Goal: Communication & Community: Answer question/provide support

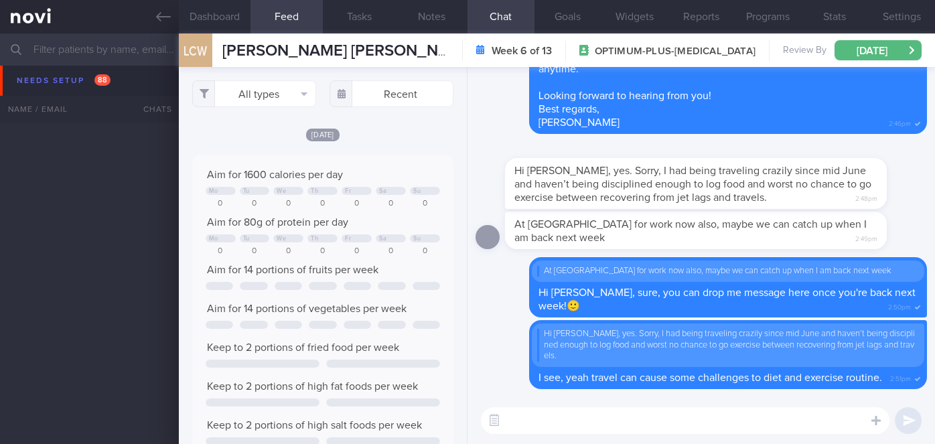
select select "8"
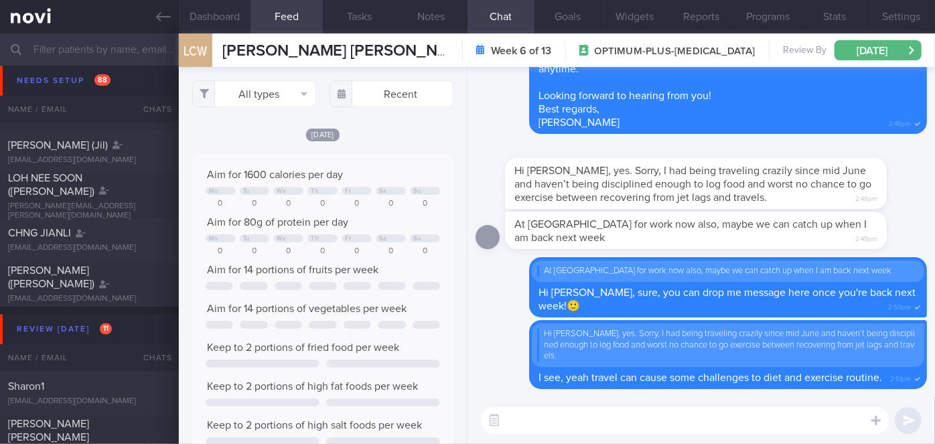
click at [488, 185] on div at bounding box center [489, 197] width 29 height 24
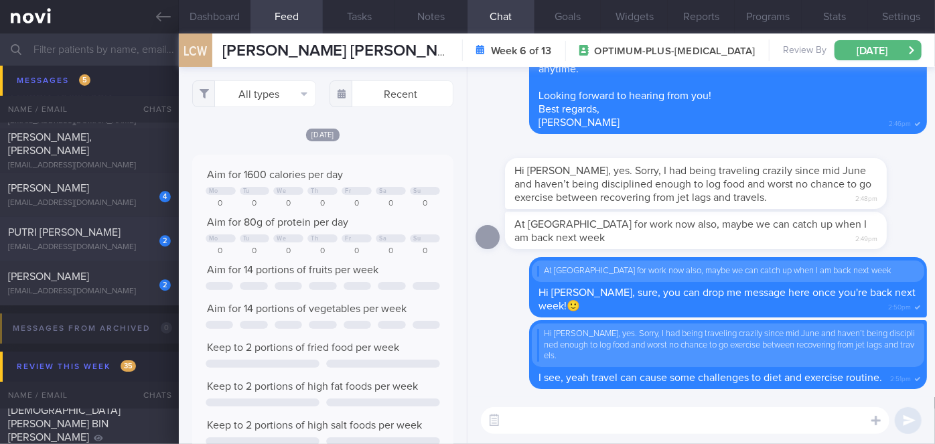
scroll to position [4568, 0]
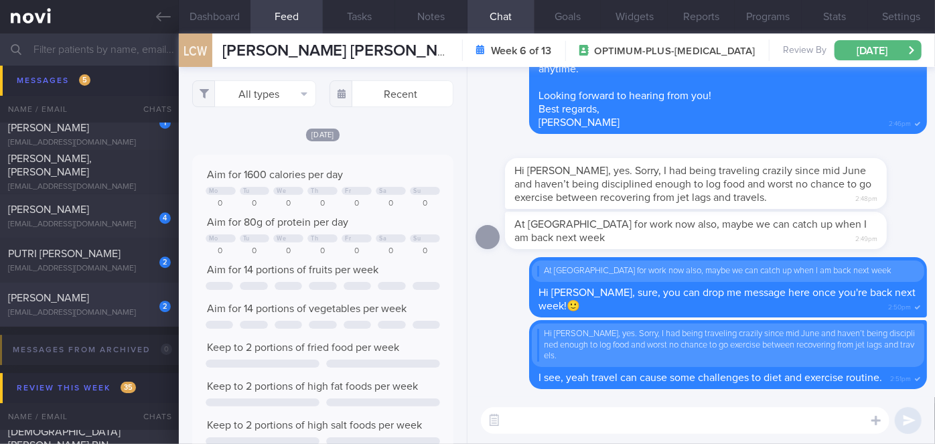
click at [112, 312] on div "[EMAIL_ADDRESS][DOMAIN_NAME]" at bounding box center [89, 313] width 163 height 10
type input "[DATE]"
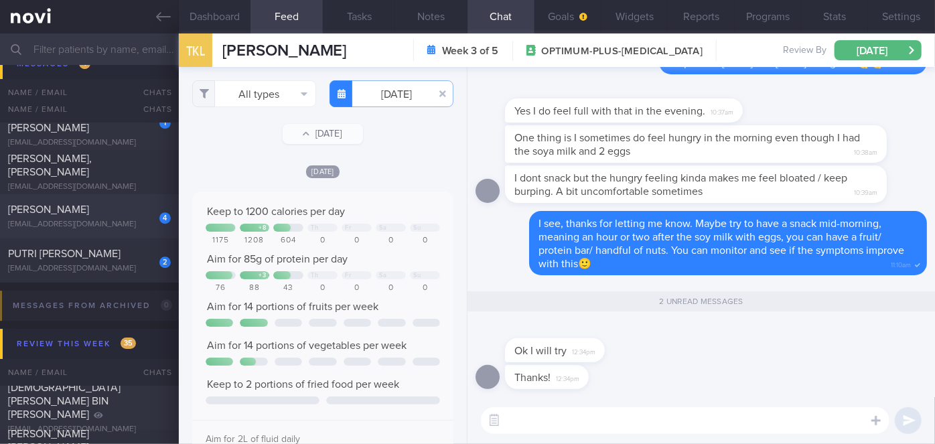
scroll to position [4469, 0]
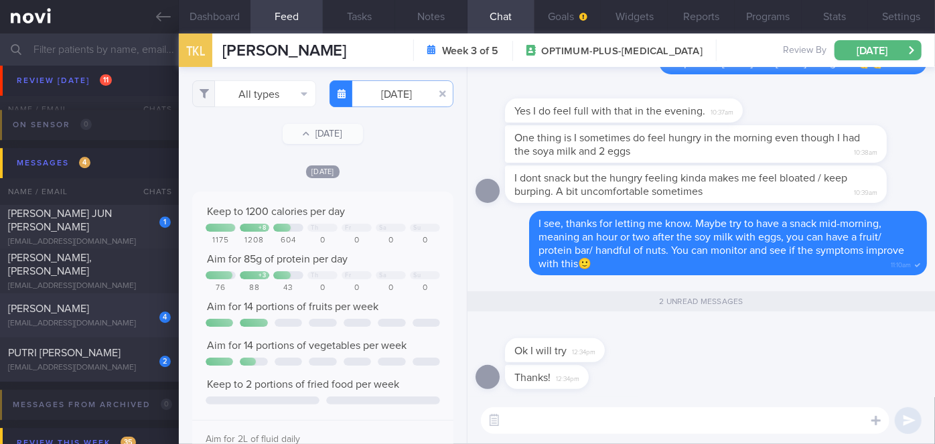
click at [133, 237] on div "[EMAIL_ADDRESS][DOMAIN_NAME]" at bounding box center [89, 242] width 163 height 10
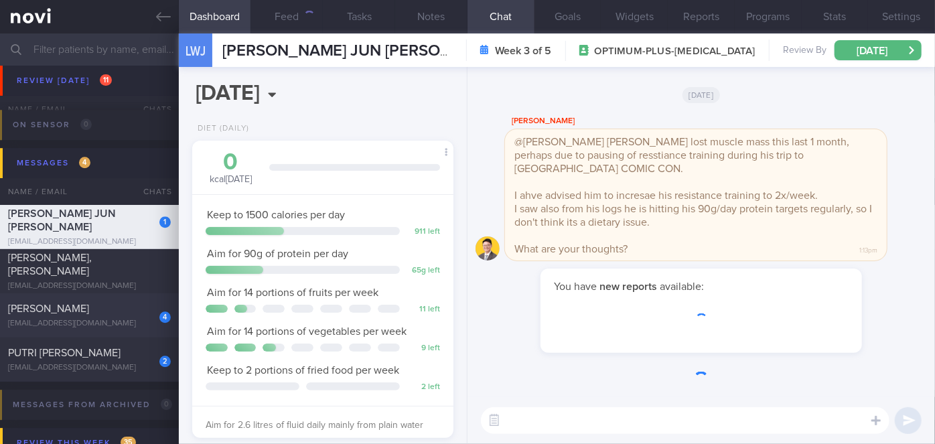
scroll to position [133, 228]
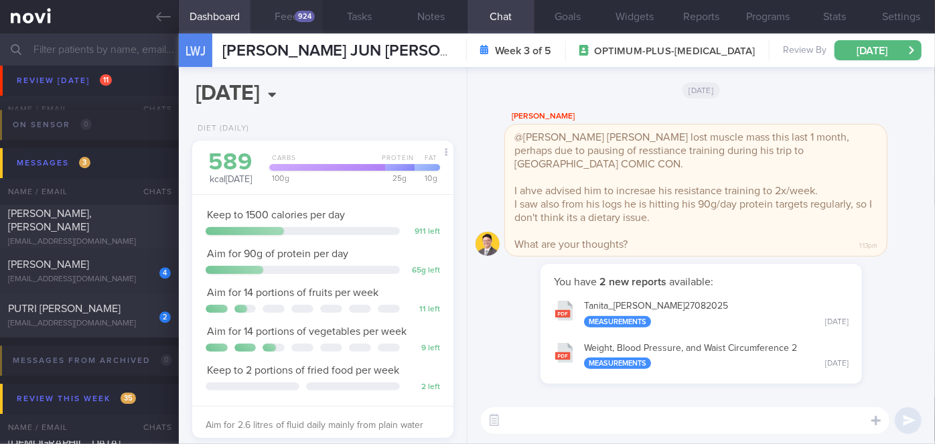
click at [315, 18] on button "Feed 924" at bounding box center [286, 16] width 72 height 33
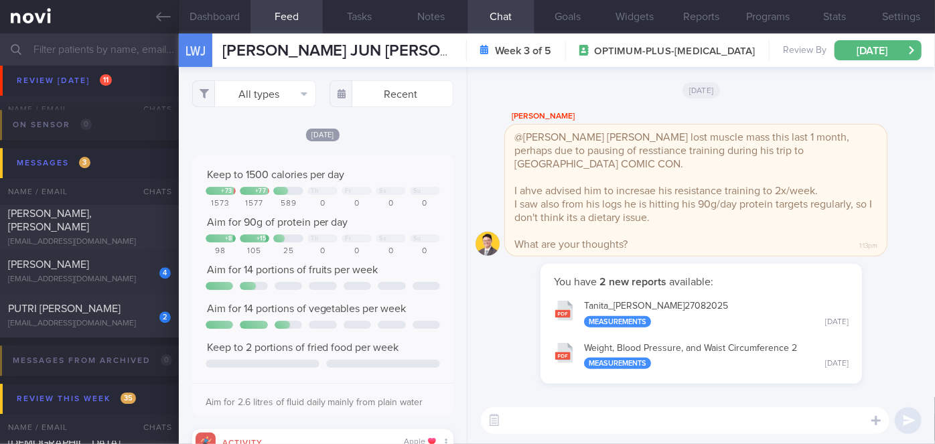
scroll to position [58, 234]
click at [698, 305] on button "Tanita_ [PERSON_NAME] 27082025 Measurements [DATE]" at bounding box center [701, 313] width 308 height 42
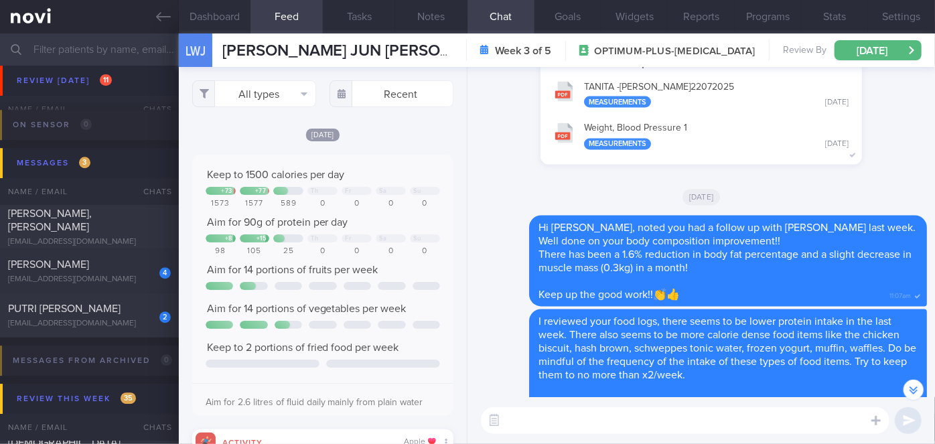
scroll to position [-1724, 0]
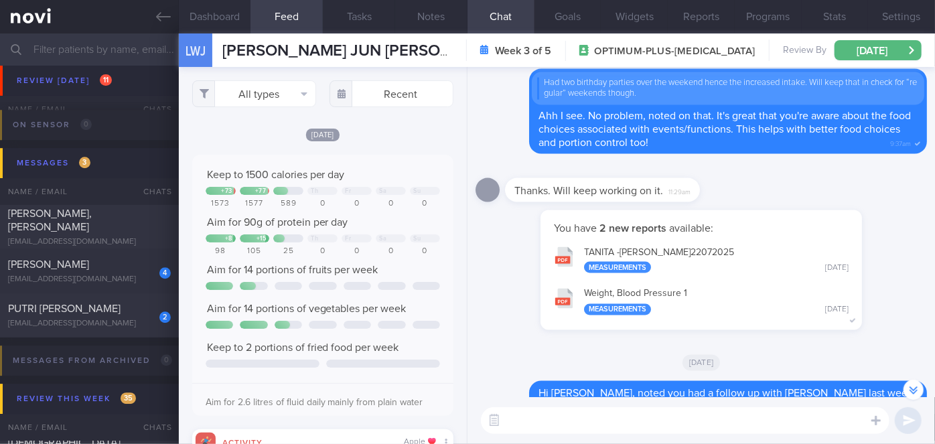
click at [702, 238] on button "TANITA -[PERSON_NAME] 22072025 Measurements [DATE]" at bounding box center [701, 259] width 308 height 42
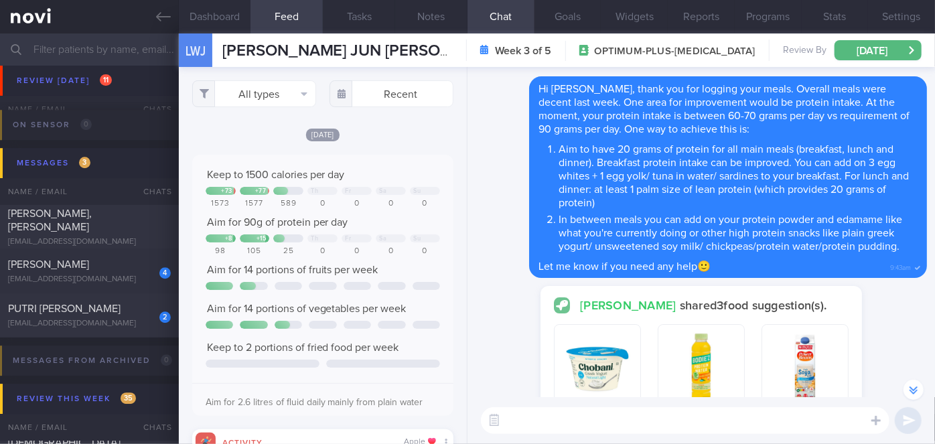
scroll to position [-560, 0]
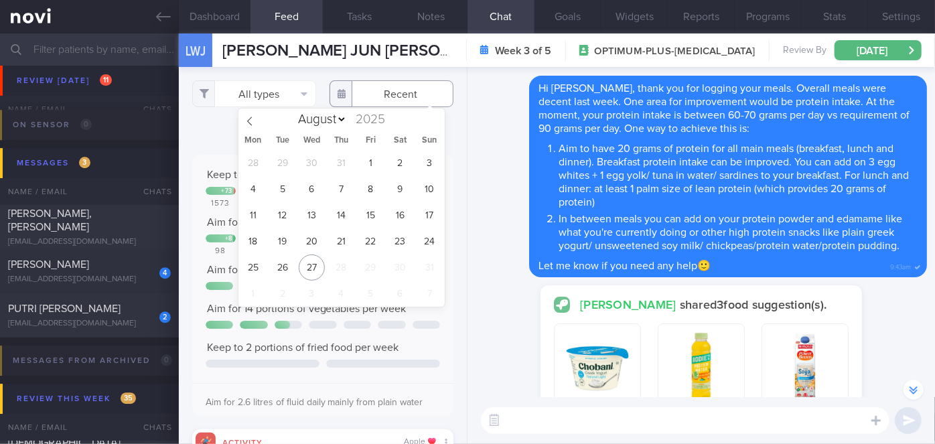
click at [392, 93] on input "text" at bounding box center [391, 93] width 124 height 27
click at [241, 231] on div "28 29 30 31 1 2 3 4 5 6 7 8 9 10 11 12 13 14 15 16 17 18 19 20 21 22 23 24 25 2…" at bounding box center [341, 228] width 206 height 157
click at [255, 240] on span "18" at bounding box center [253, 241] width 26 height 26
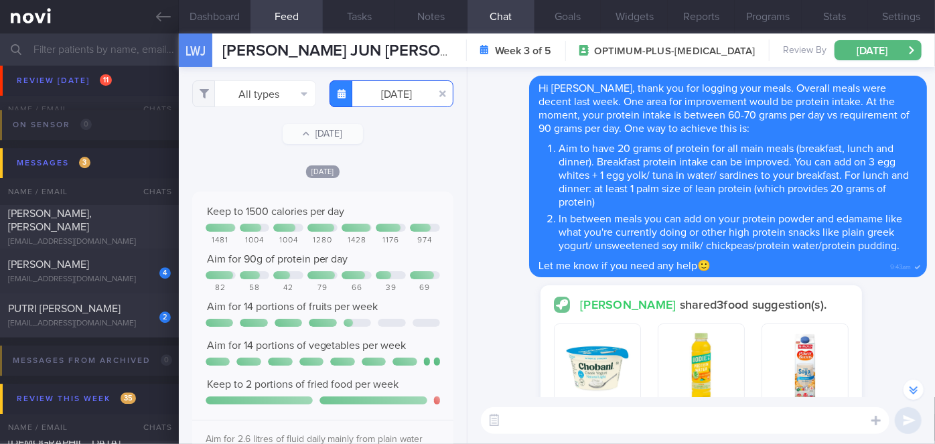
scroll to position [58, 234]
click at [380, 84] on input "[DATE]" at bounding box center [391, 93] width 124 height 27
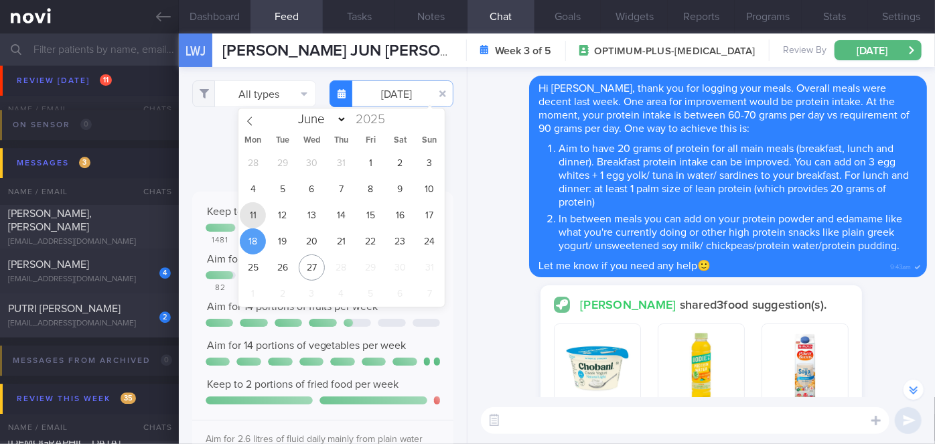
click at [256, 226] on span "11" at bounding box center [253, 215] width 26 height 26
type input "[DATE]"
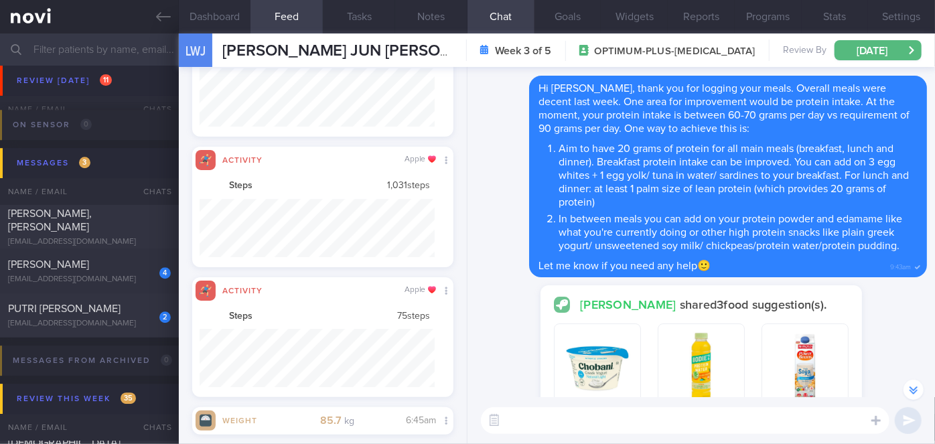
scroll to position [58, 234]
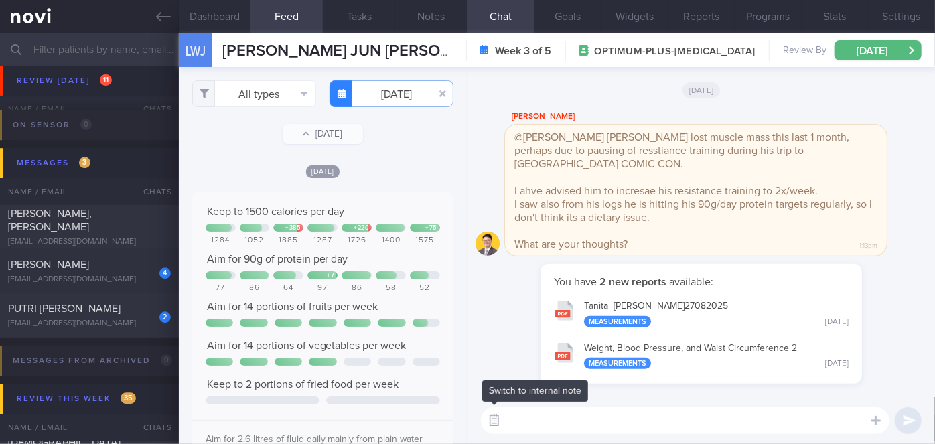
click at [494, 416] on button "button" at bounding box center [494, 420] width 24 height 24
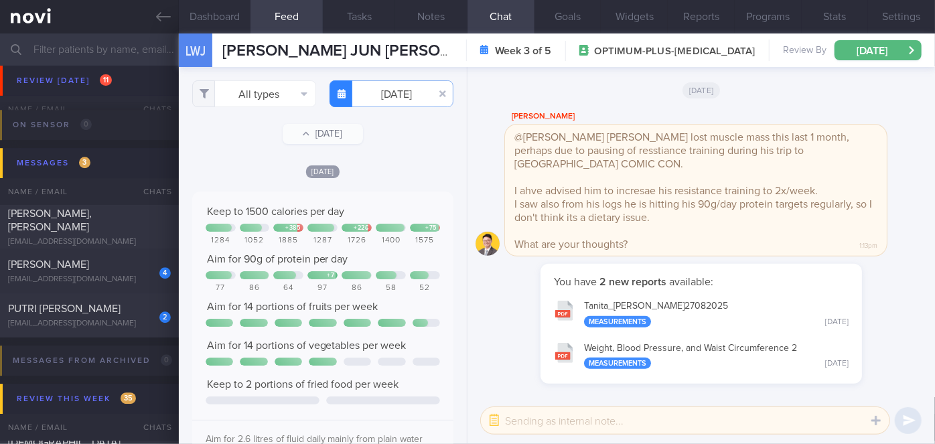
click at [514, 421] on textarea at bounding box center [685, 420] width 408 height 27
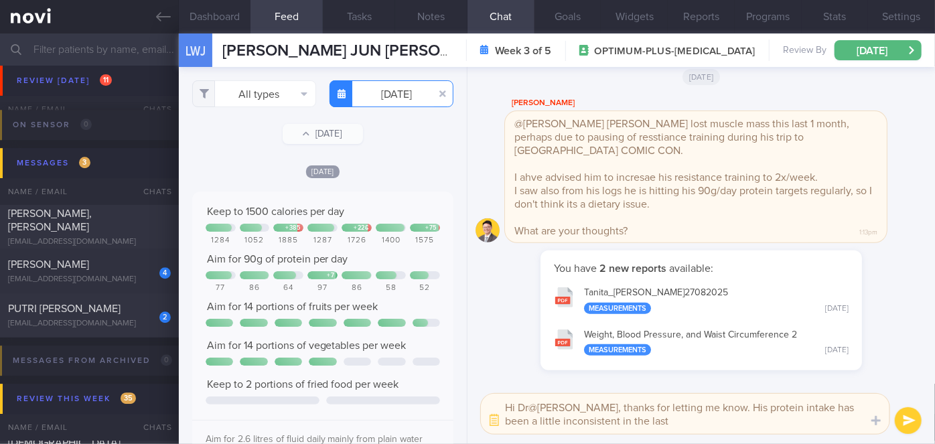
type textarea "Hi Dr@[PERSON_NAME], thanks for letting me know. His protein intake has been a …"
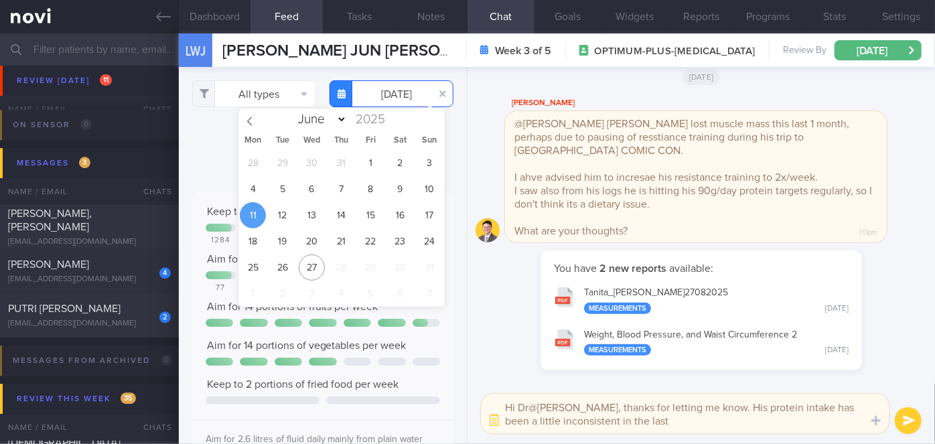
click at [375, 96] on input "[DATE]" at bounding box center [391, 93] width 124 height 27
click at [250, 192] on span "4" at bounding box center [253, 189] width 26 height 26
type input "[DATE]"
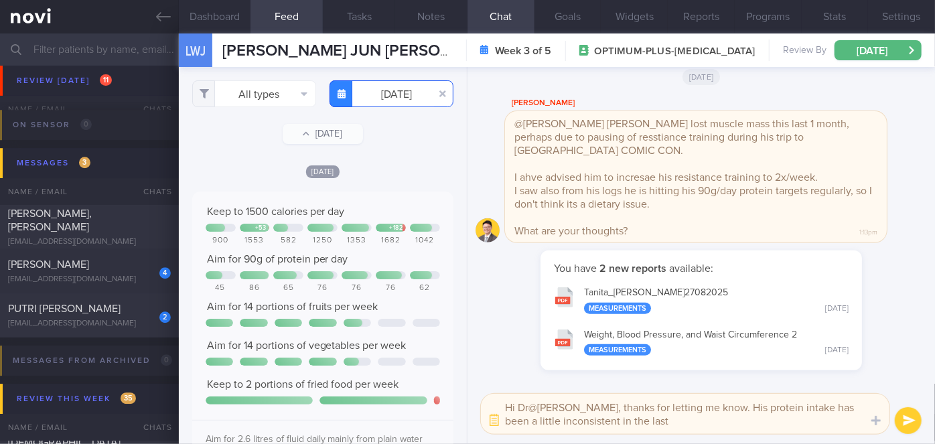
scroll to position [58, 234]
click at [619, 416] on textarea "Hi Dr@[PERSON_NAME], thanks for letting me know. His protein intake has been a …" at bounding box center [685, 414] width 408 height 40
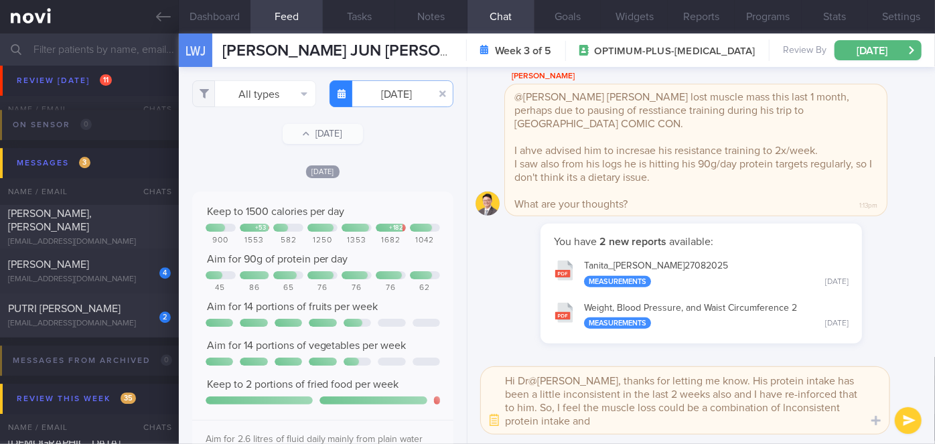
scroll to position [0, 0]
click at [756, 410] on textarea "Hi Dr@[PERSON_NAME], thanks for letting me know. His protein intake has been a …" at bounding box center [685, 400] width 408 height 67
click at [678, 394] on textarea "Hi Dr@[PERSON_NAME], thanks for letting me know. His protein intake has been a …" at bounding box center [685, 400] width 408 height 67
click at [751, 418] on textarea "Hi Dr@[PERSON_NAME], thanks for letting me know. His protein intake has been a …" at bounding box center [685, 400] width 408 height 67
click at [536, 375] on textarea "Hi Dr@[PERSON_NAME], thanks for letting me know. His protein intake has been a …" at bounding box center [685, 400] width 408 height 67
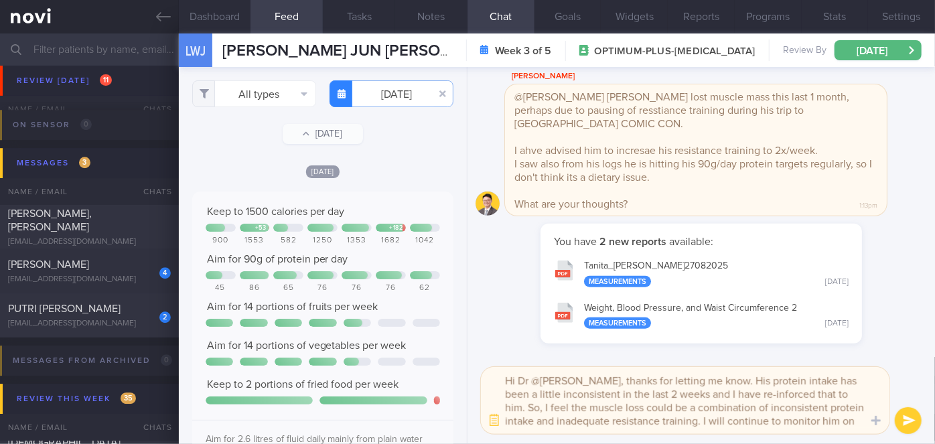
type textarea "Hi Dr @[PERSON_NAME], thanks for letting me know. His protein intake has been a…"
click at [908, 411] on button "submit" at bounding box center [908, 420] width 27 height 27
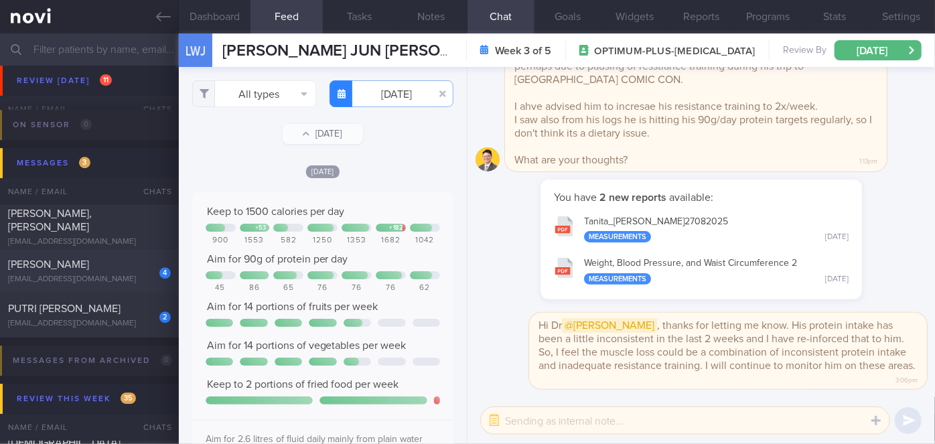
click at [127, 275] on div "[EMAIL_ADDRESS][DOMAIN_NAME]" at bounding box center [89, 280] width 163 height 10
